Goal: Task Accomplishment & Management: Complete application form

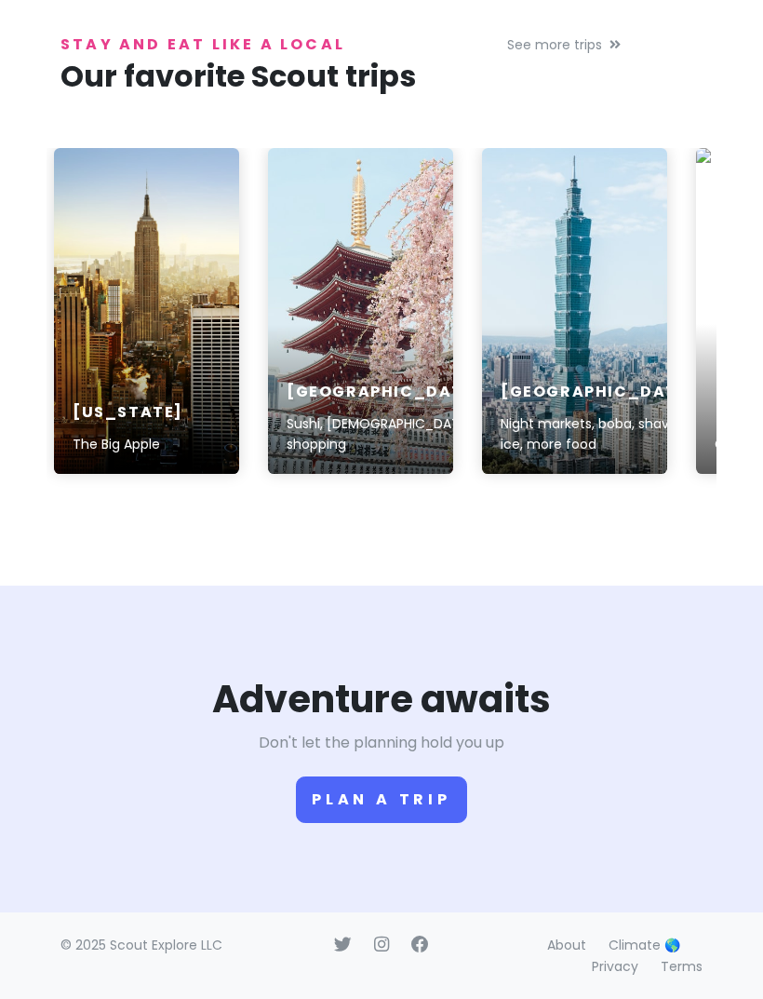
scroll to position [3326, 0]
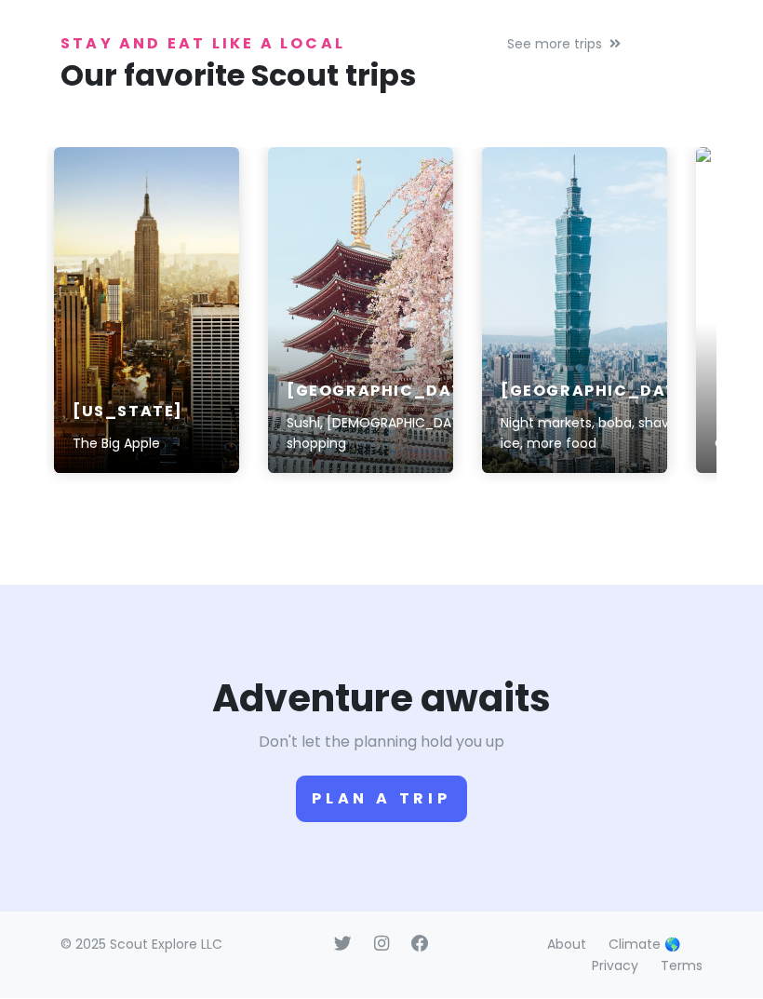
click at [367, 397] on link at bounding box center [360, 311] width 185 height 326
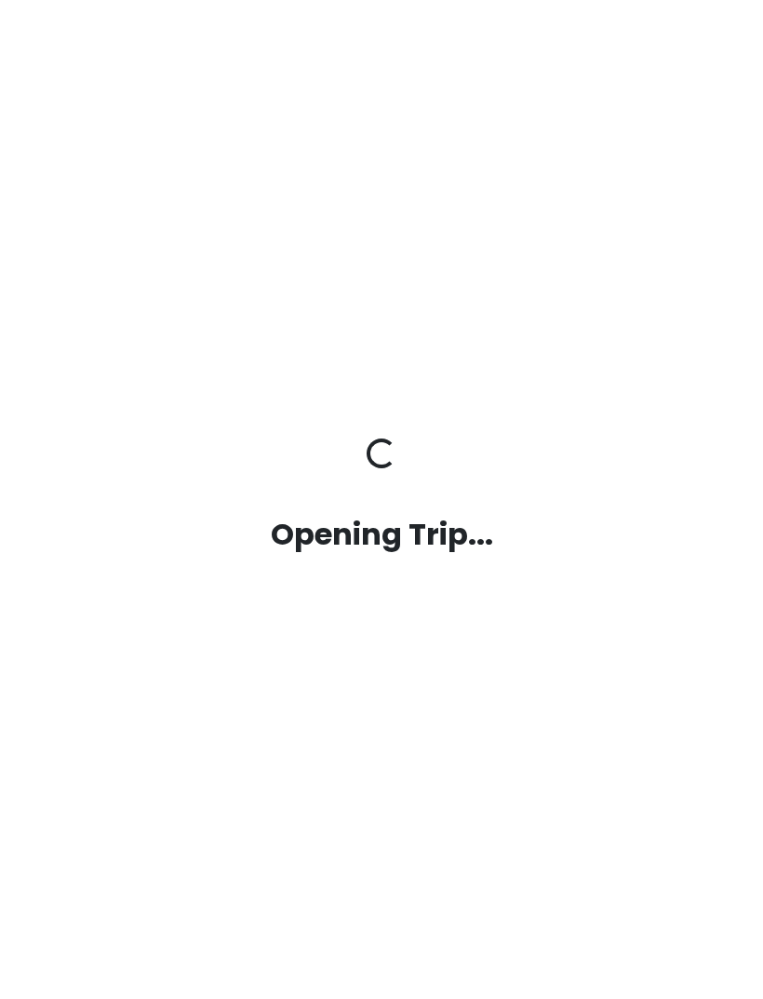
click at [358, 554] on h2 "Opening Trip..." at bounding box center [382, 534] width 642 height 39
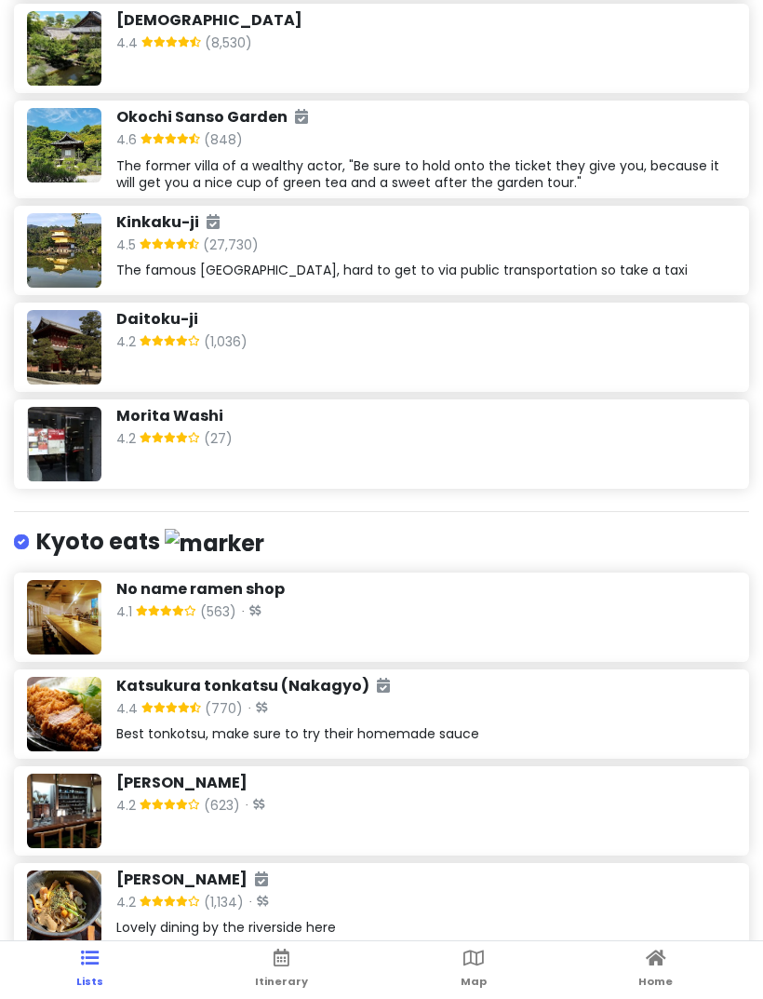
scroll to position [4623, 0]
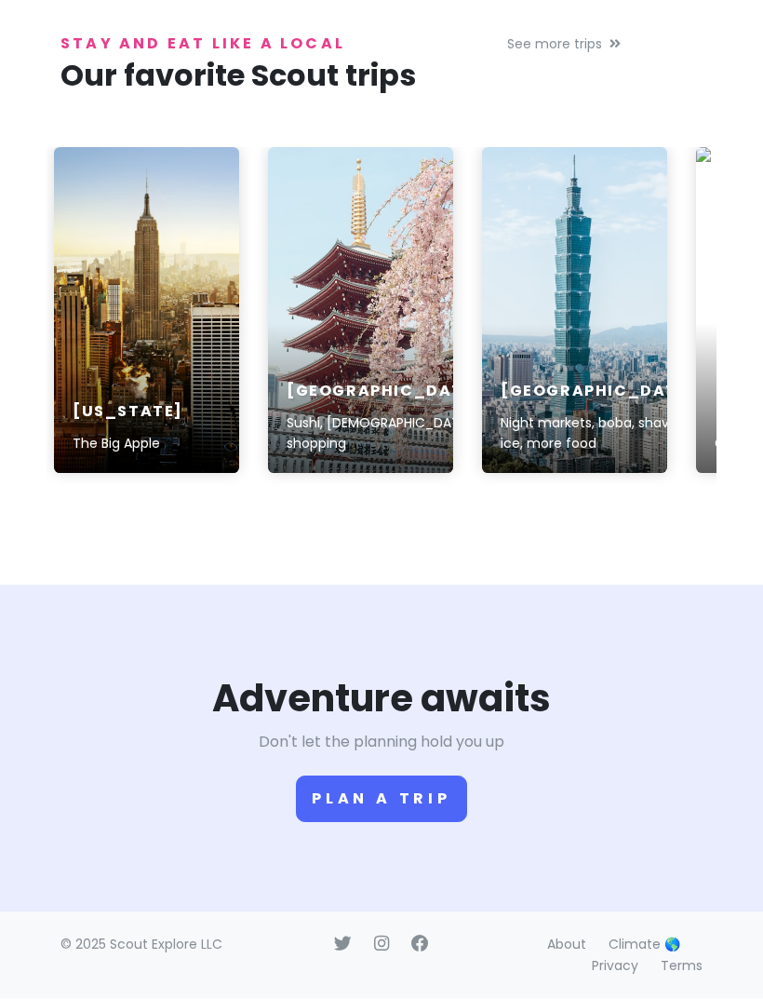
click at [411, 823] on button "Plan a trip" at bounding box center [381, 799] width 171 height 47
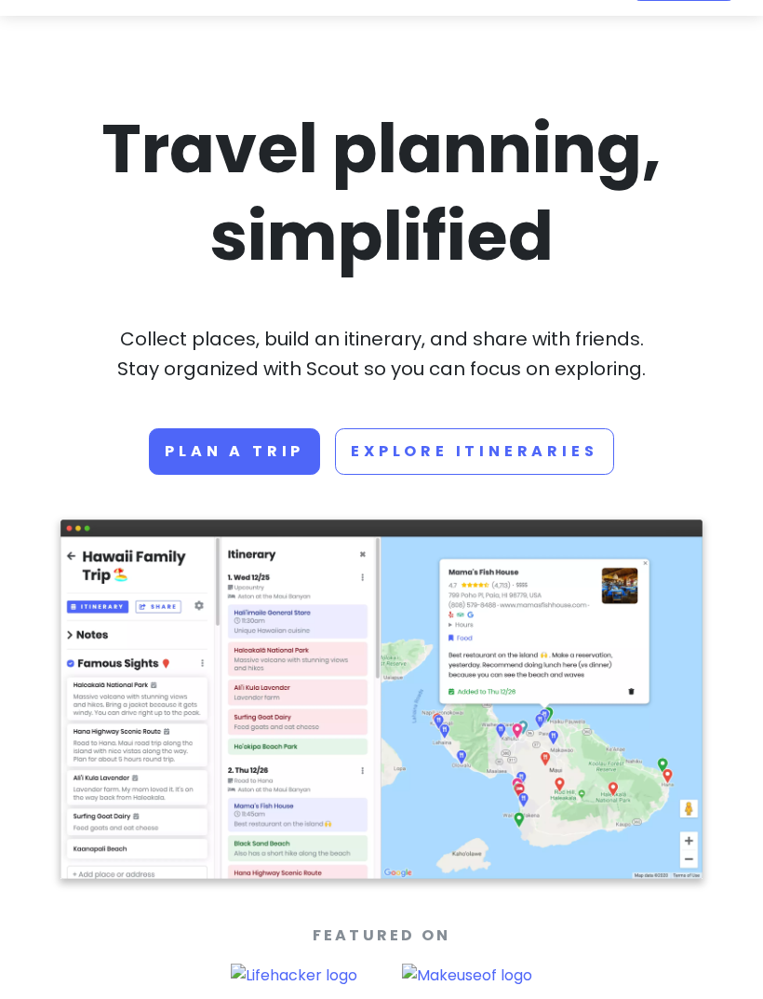
scroll to position [48, 0]
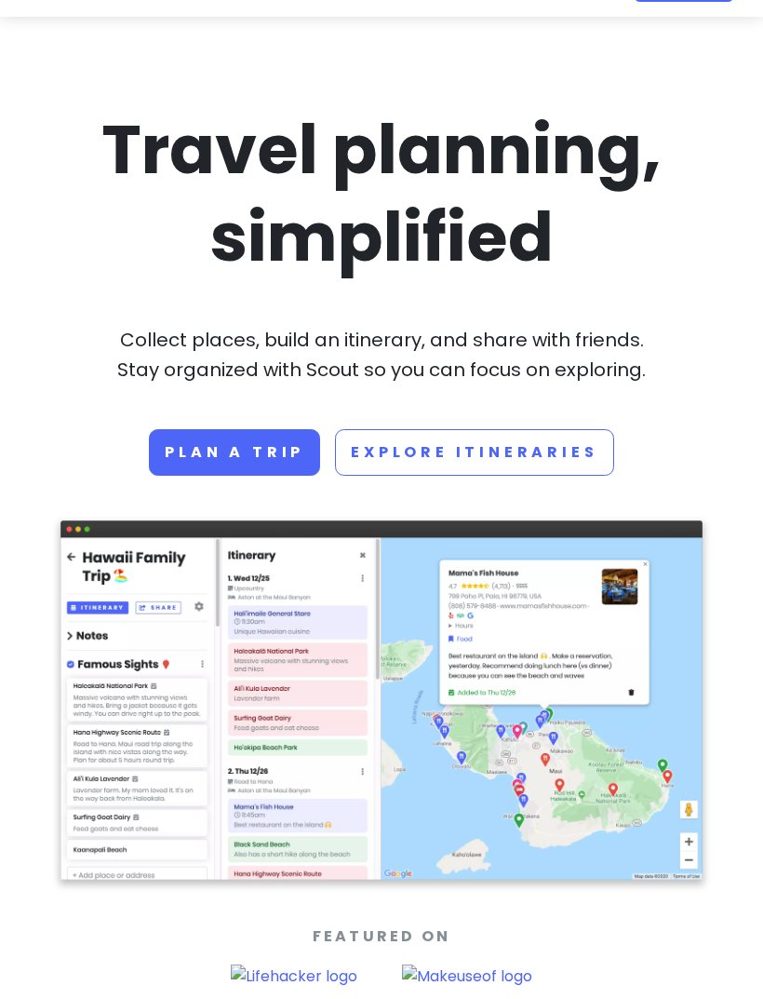
click at [284, 455] on link "Plan a trip" at bounding box center [234, 453] width 171 height 47
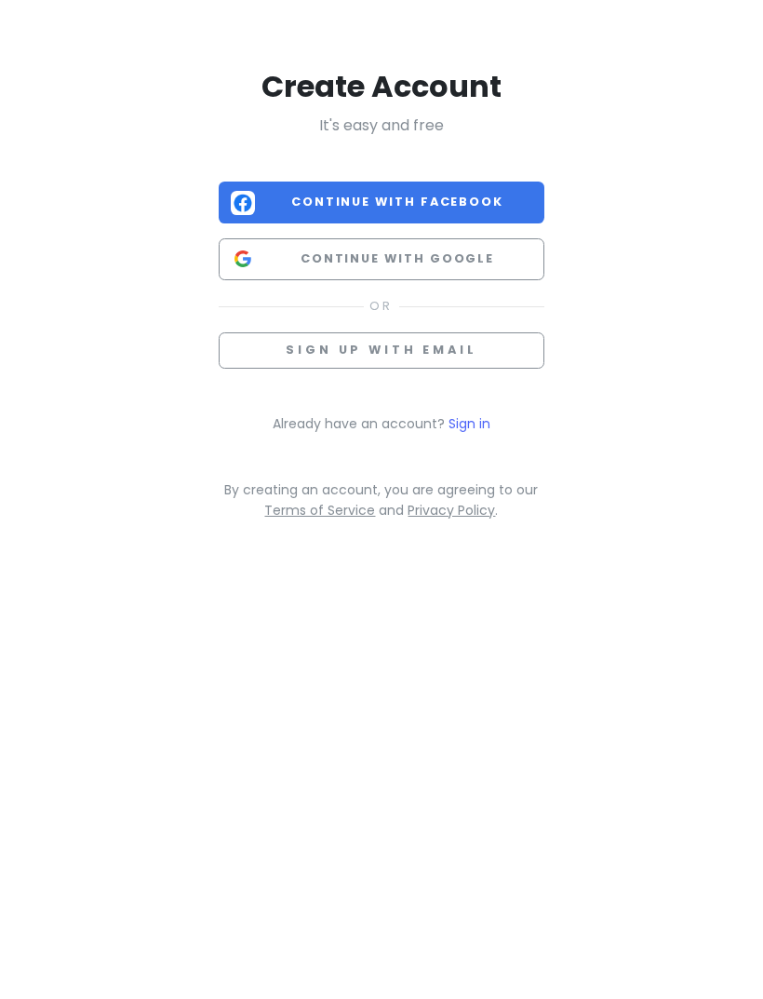
click at [426, 270] on button "Continue with Google" at bounding box center [382, 259] width 326 height 42
